Goal: Navigation & Orientation: Find specific page/section

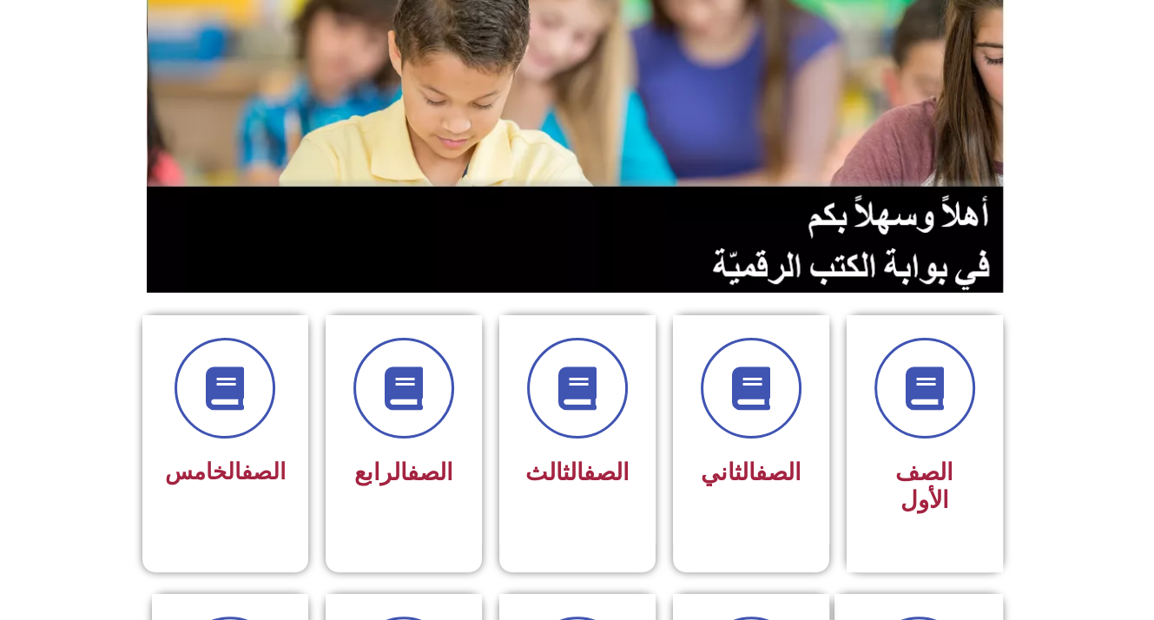
scroll to position [174, 0]
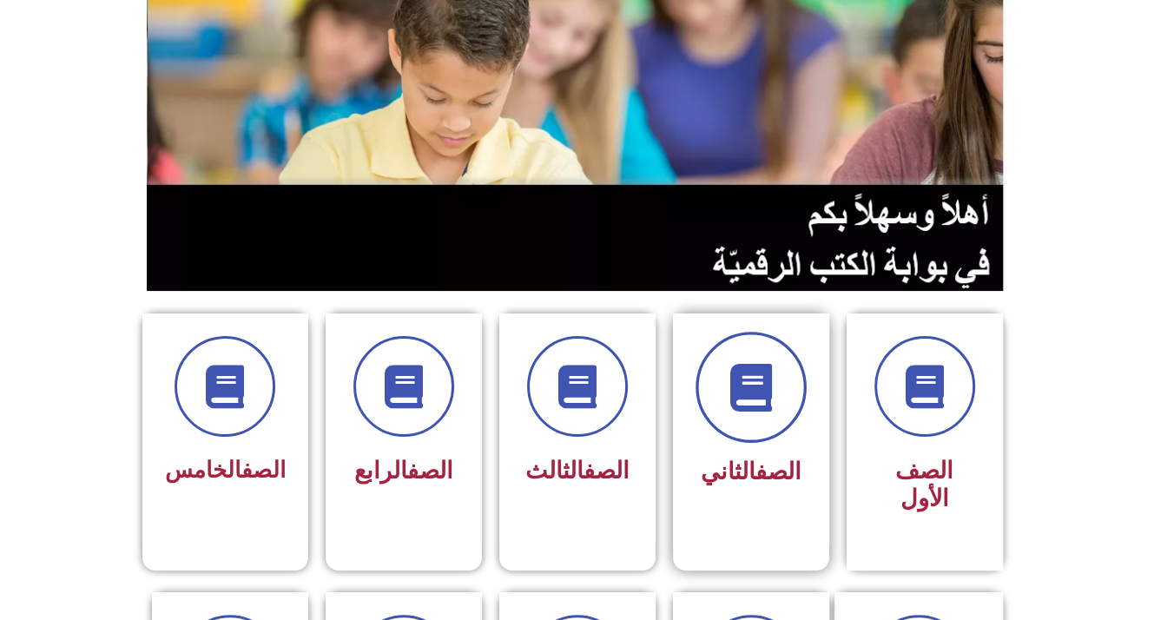
click at [728, 402] on icon at bounding box center [751, 388] width 48 height 48
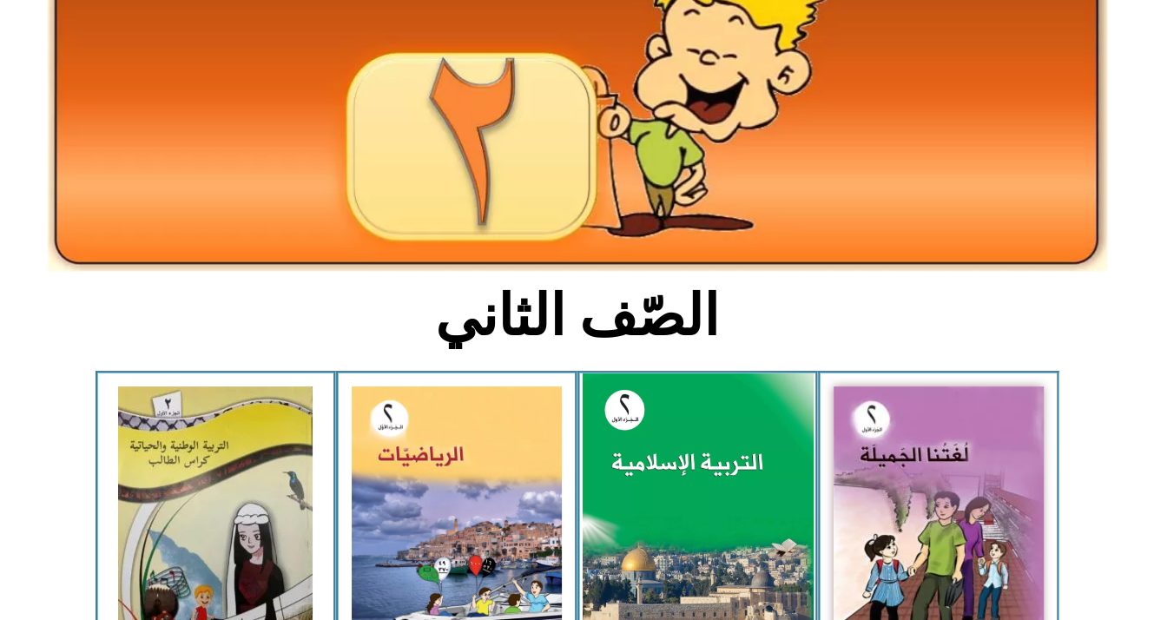
scroll to position [174, 0]
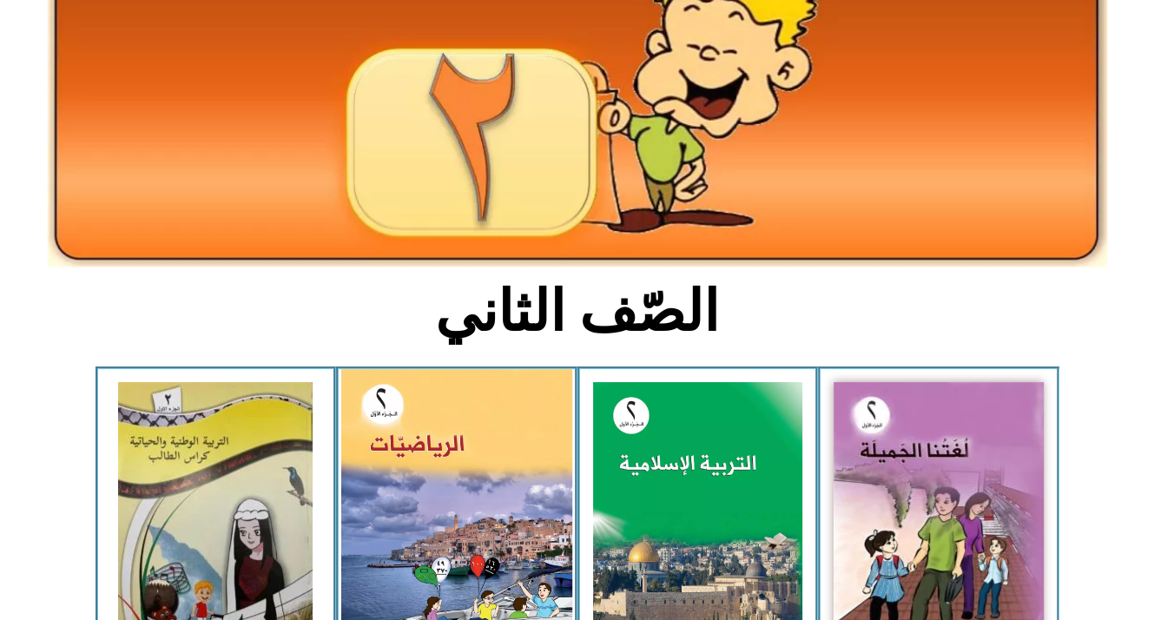
click at [384, 446] on img at bounding box center [456, 512] width 231 height 286
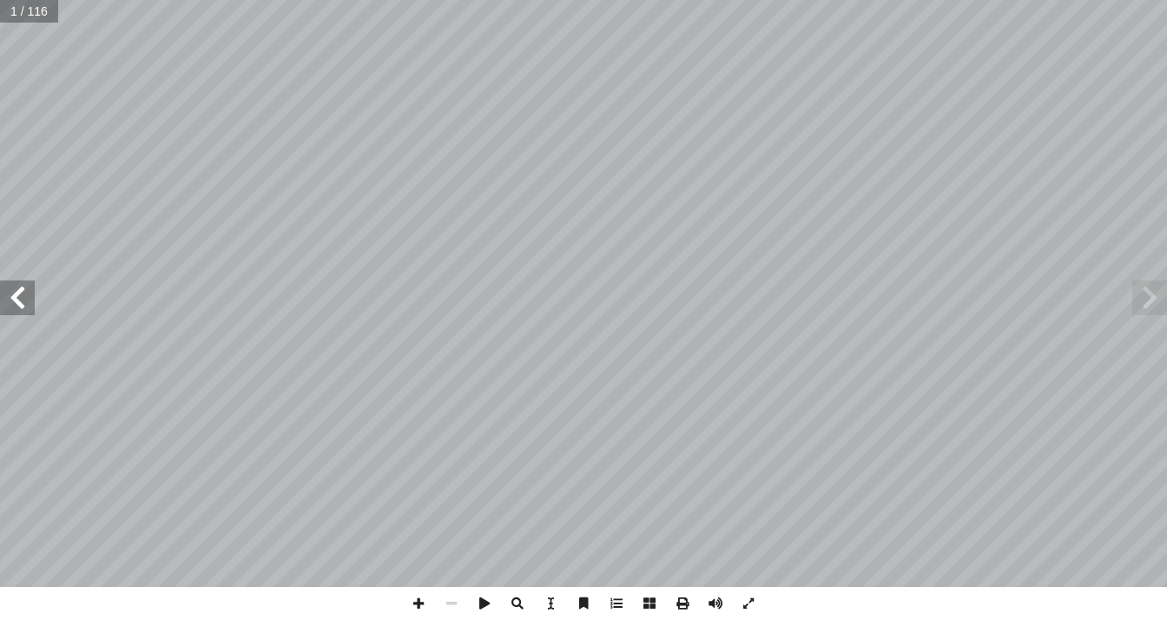
click at [33, 297] on span at bounding box center [17, 297] width 35 height 35
click at [34, 293] on span at bounding box center [17, 297] width 35 height 35
click at [36, 296] on div "قـــررت وزارة التربيـــة والتعليـــم فـــي دولــــة فلســـطين 2017 م / 2016 من …" at bounding box center [583, 293] width 1167 height 587
click at [36, 314] on div "قـــررت وزارة التربيـــة والتعليـــم فـــي دولــــة فلســـطين 2017 م / 2016 من …" at bounding box center [583, 293] width 1167 height 587
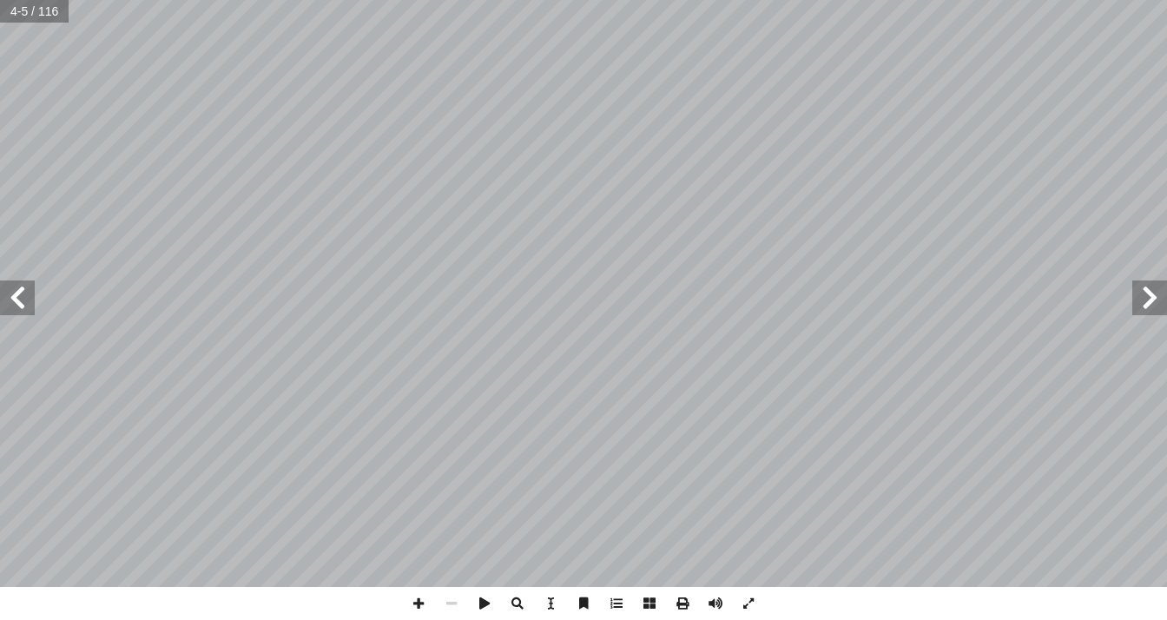
click at [20, 294] on span at bounding box center [17, 297] width 35 height 35
click at [21, 294] on span at bounding box center [17, 297] width 35 height 35
click at [23, 296] on span at bounding box center [17, 297] width 35 height 35
